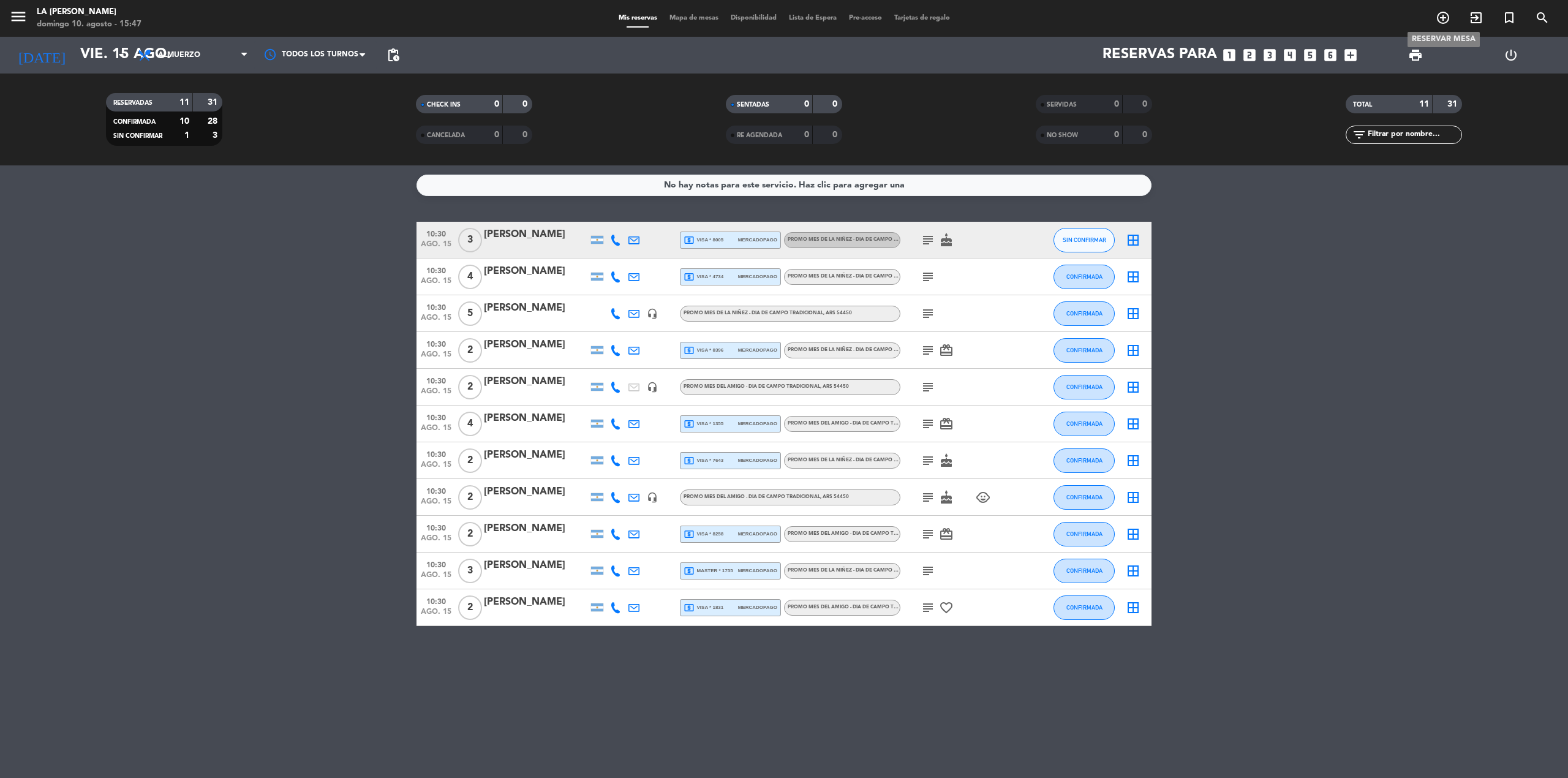
click at [1443, 16] on icon "add_circle_outline" at bounding box center [1443, 17] width 15 height 15
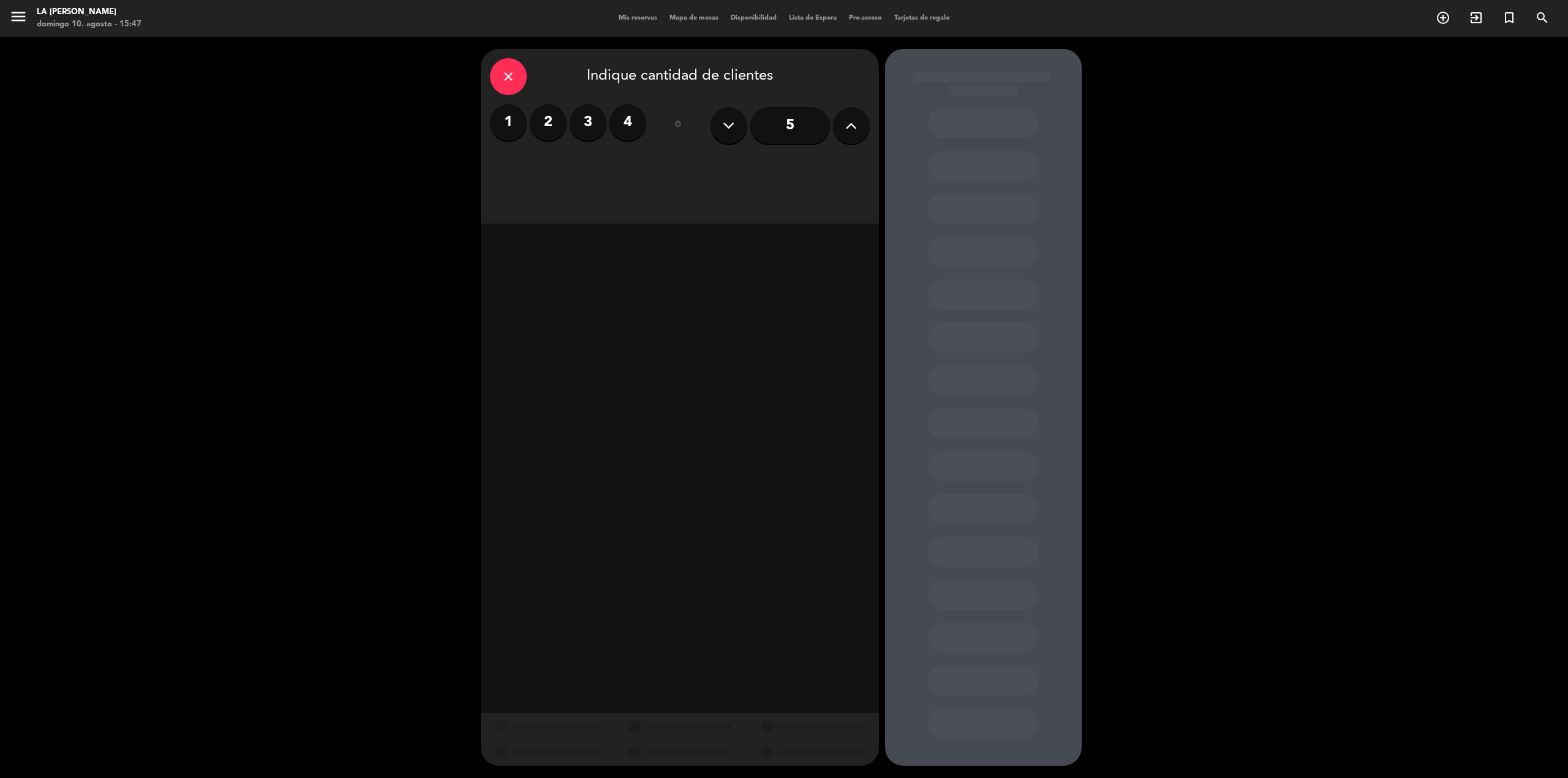
click at [550, 121] on label "2" at bounding box center [548, 122] width 36 height 36
click at [609, 163] on div "Almuerzo" at bounding box center [585, 167] width 189 height 25
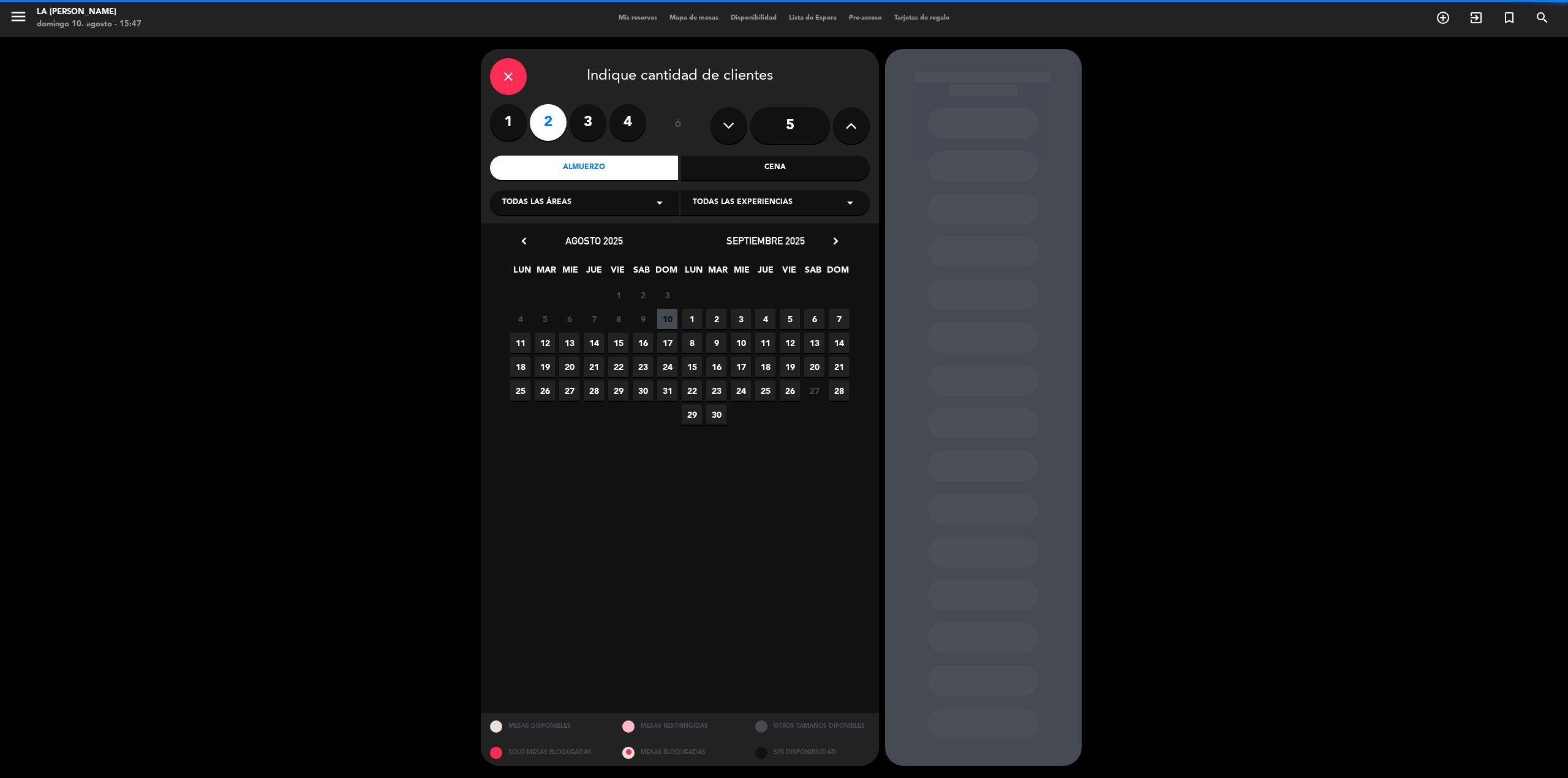
click at [579, 203] on div "Todas las áreas arrow_drop_down" at bounding box center [585, 202] width 190 height 25
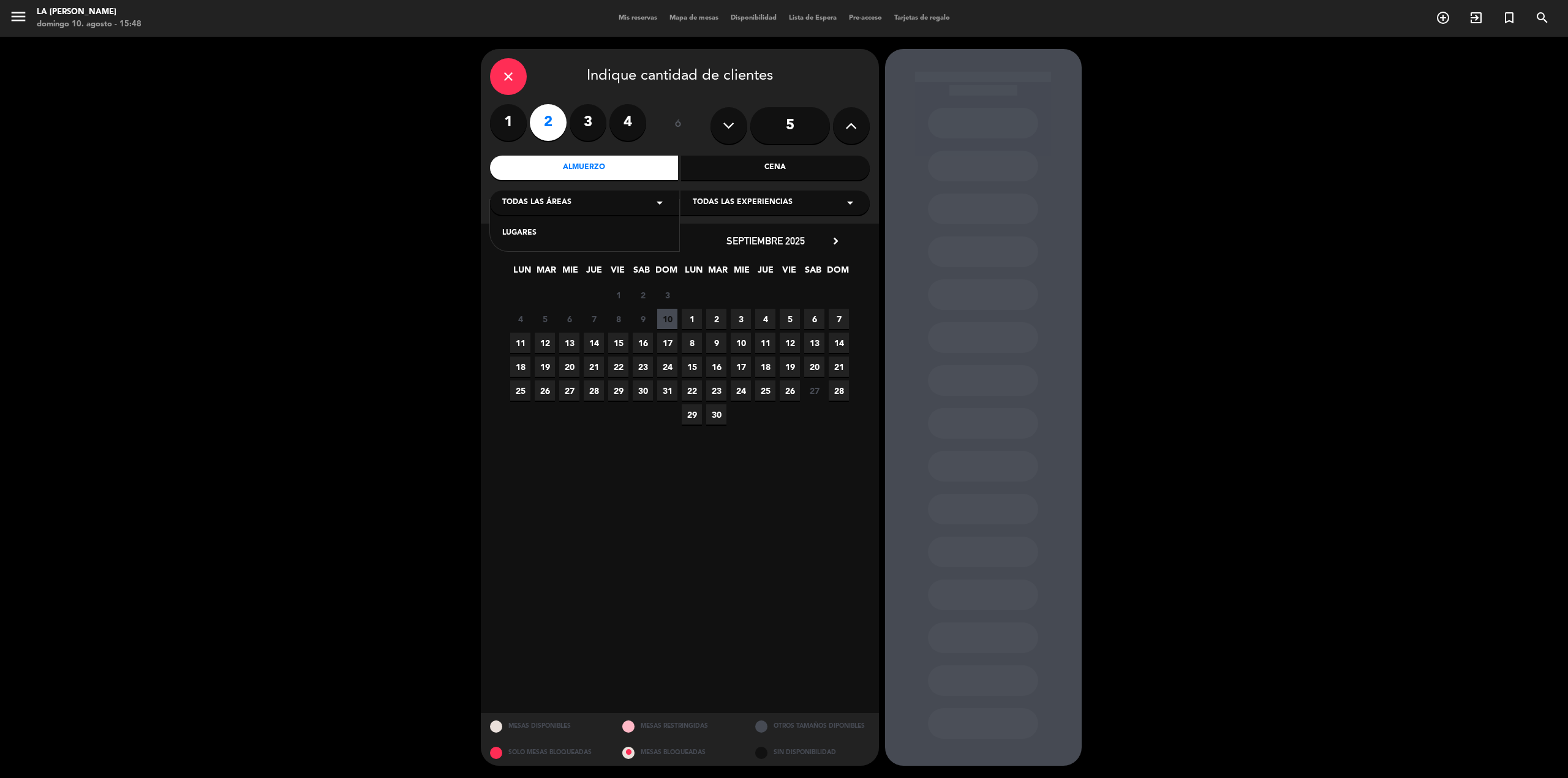
click at [516, 74] on icon "close" at bounding box center [508, 76] width 15 height 15
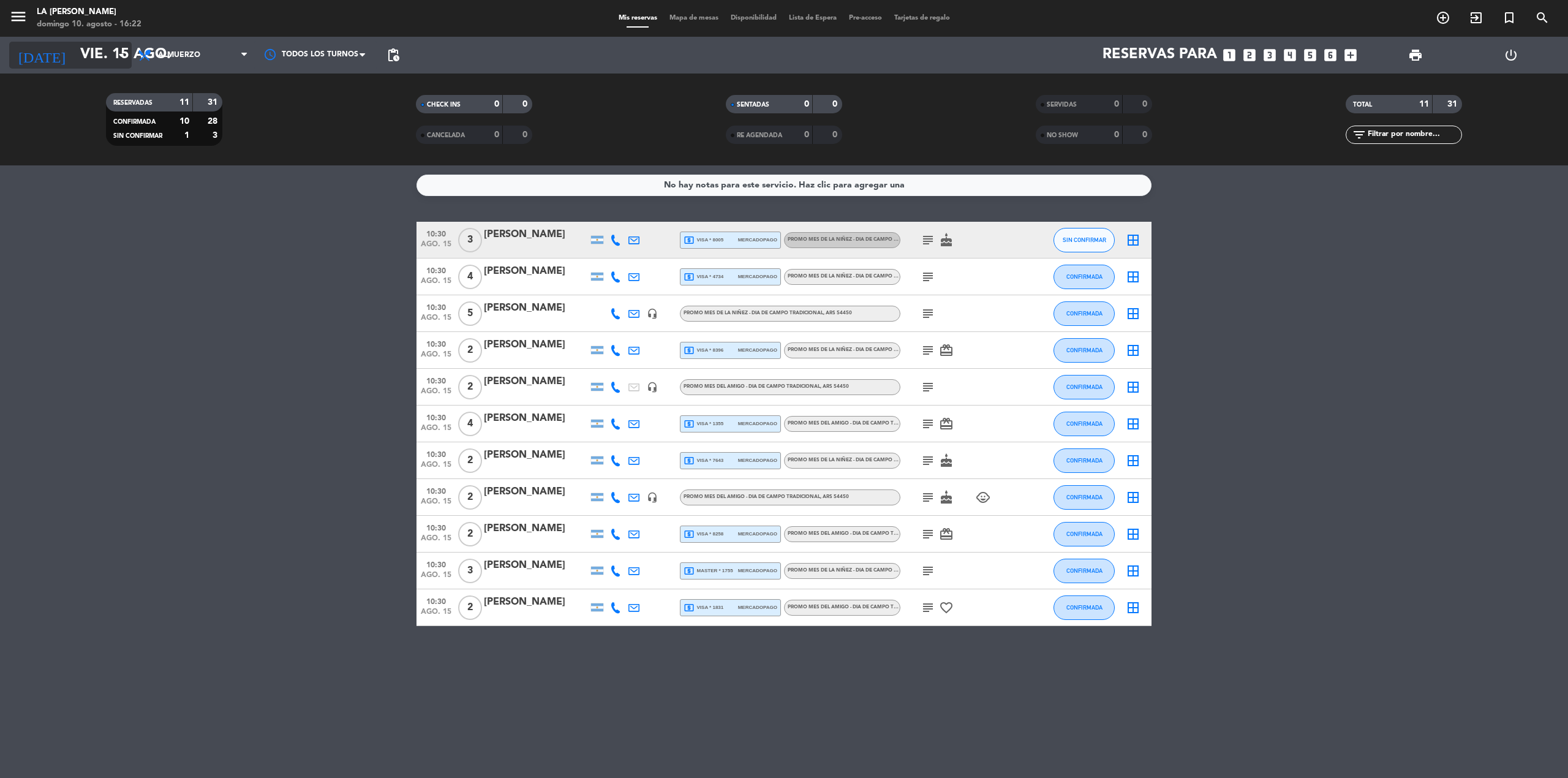
click at [90, 47] on input "vie. 15 ago." at bounding box center [164, 55] width 182 height 29
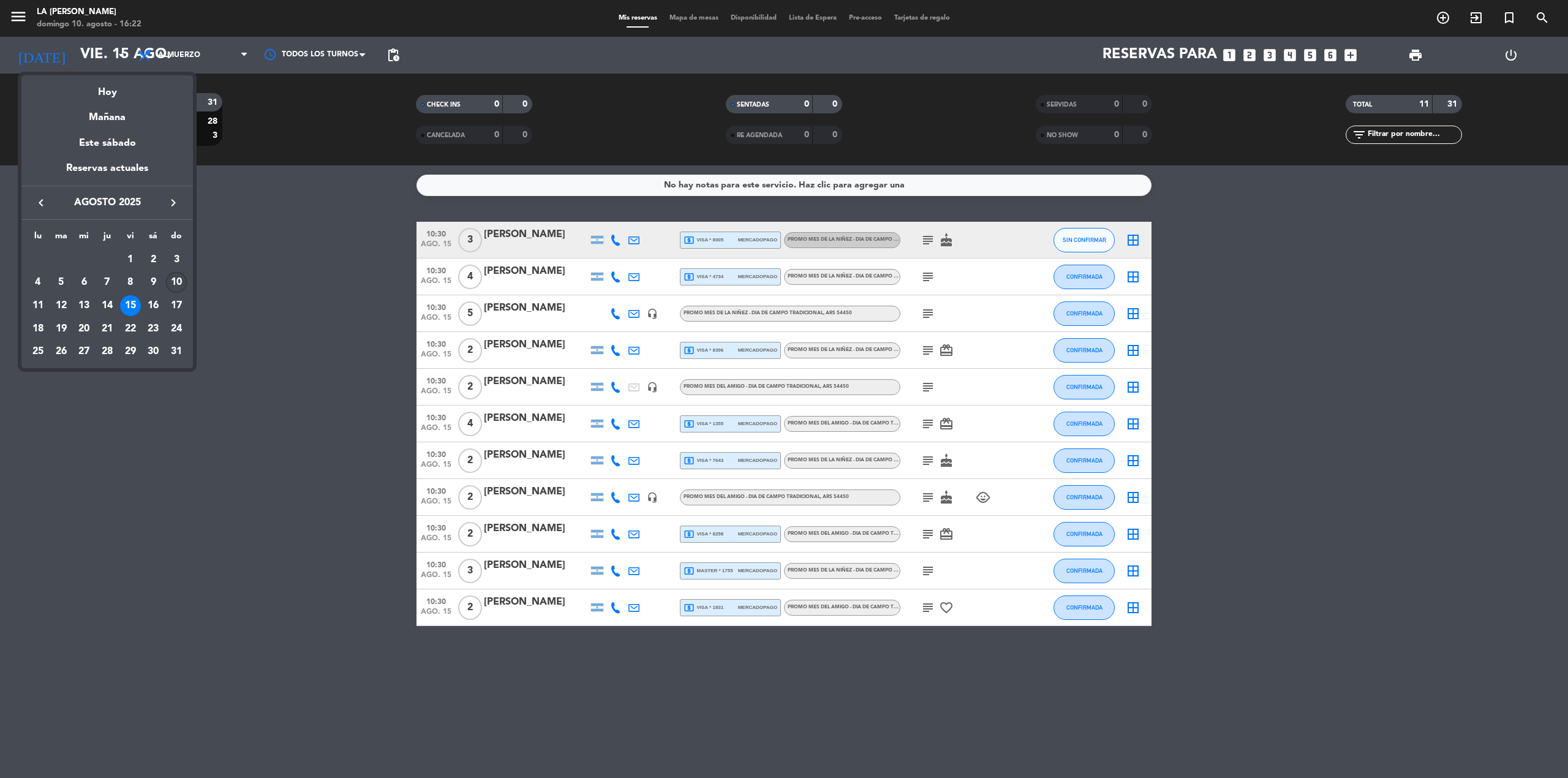
click at [182, 283] on div "10" at bounding box center [176, 282] width 21 height 21
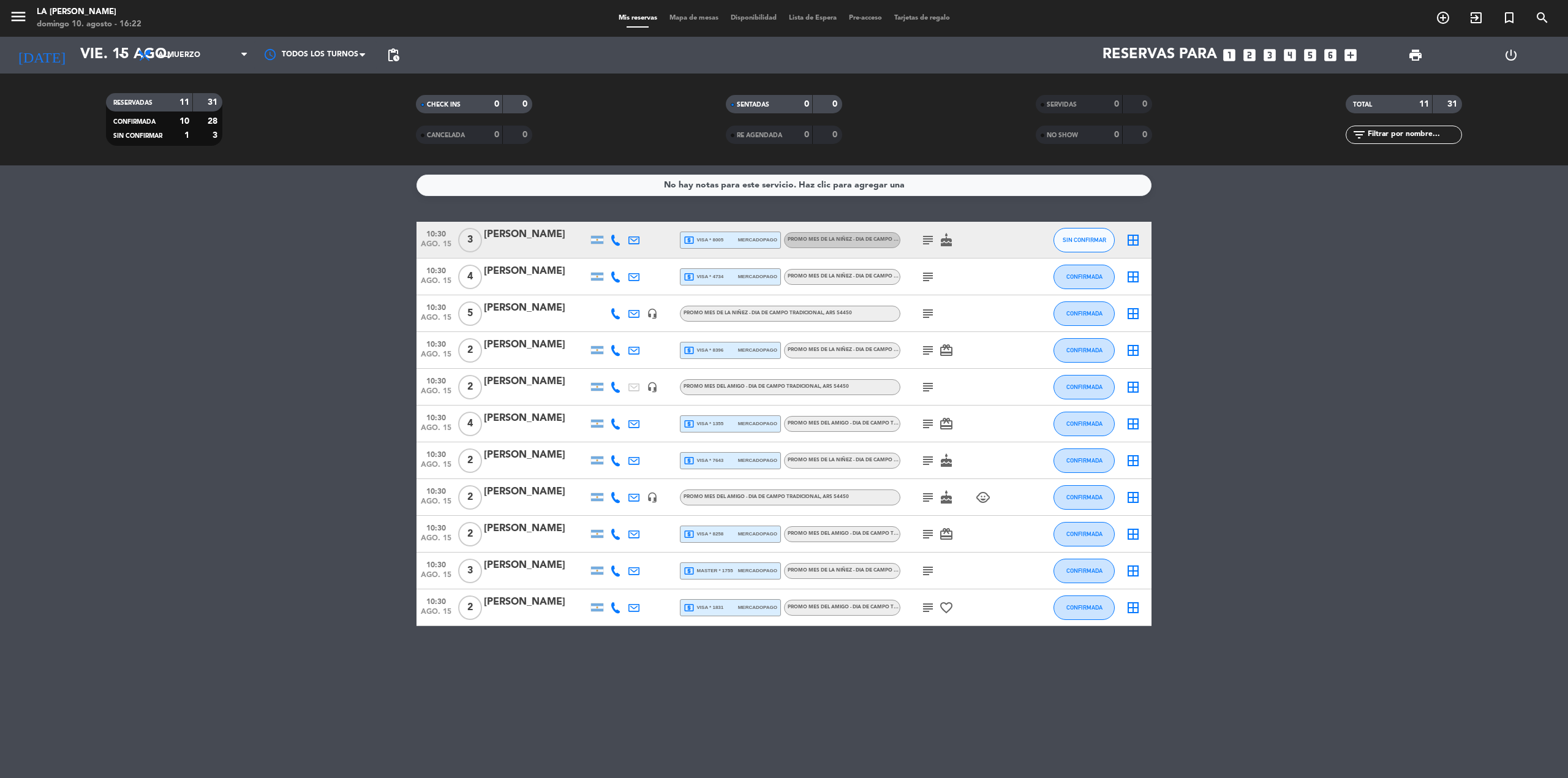
type input "dom. 10 ago."
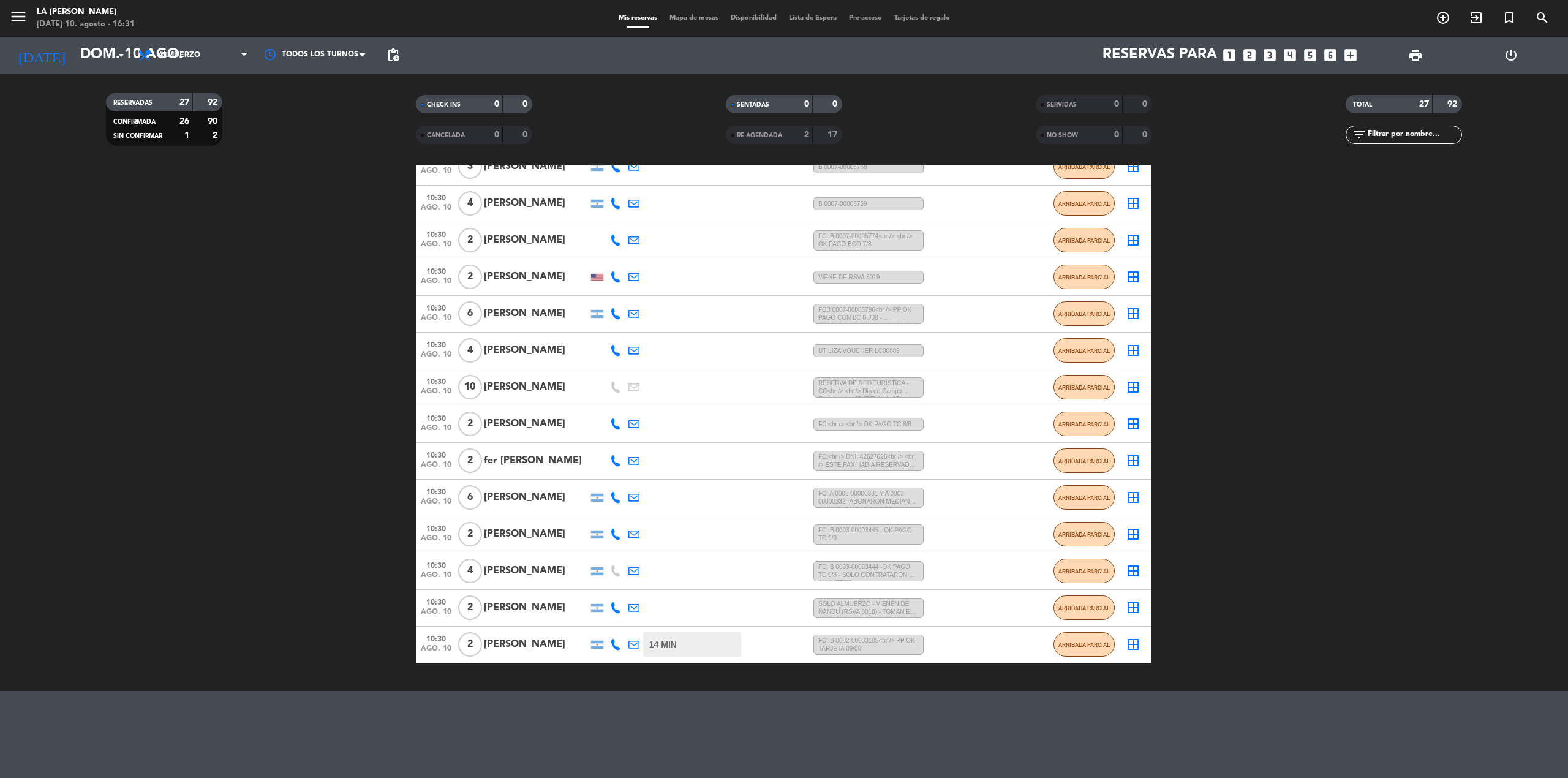
scroll to position [499, 0]
